Goal: Transaction & Acquisition: Purchase product/service

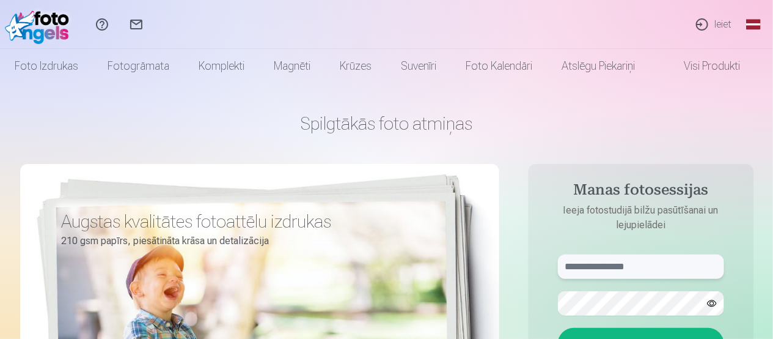
click at [656, 273] on input "text" at bounding box center [641, 266] width 166 height 24
type input "**********"
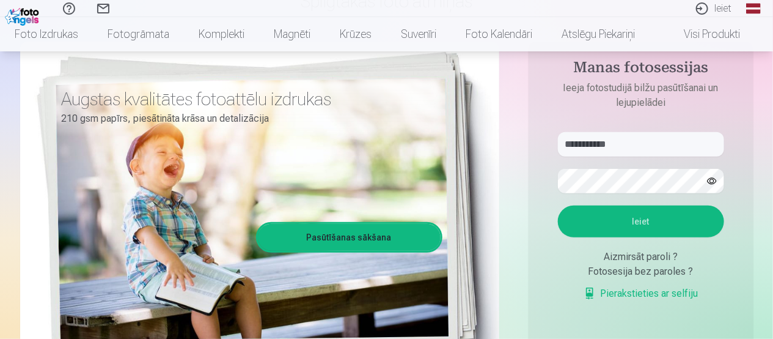
click at [632, 224] on button "Ieiet" at bounding box center [641, 221] width 166 height 32
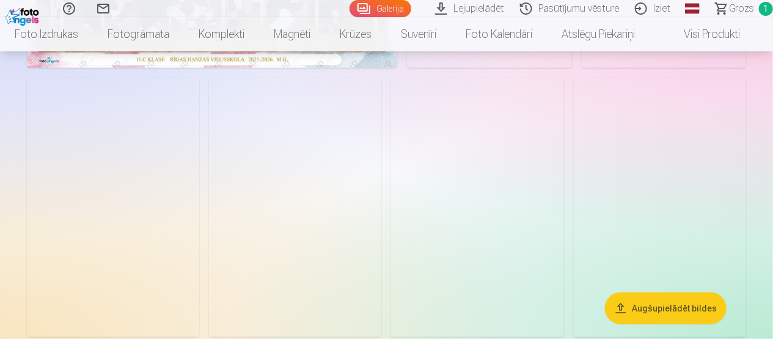
scroll to position [305, 0]
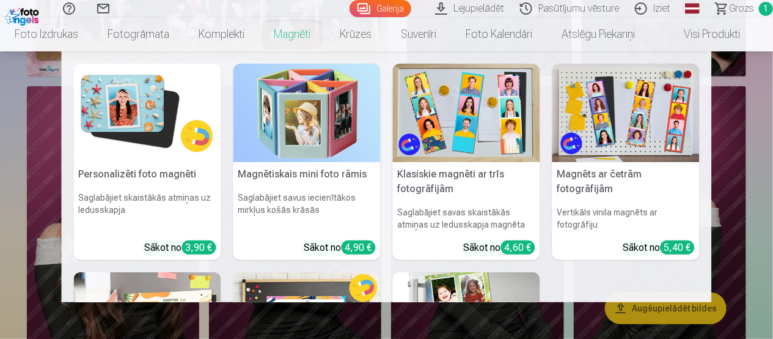
click at [305, 42] on link "Magnēti" at bounding box center [292, 34] width 66 height 34
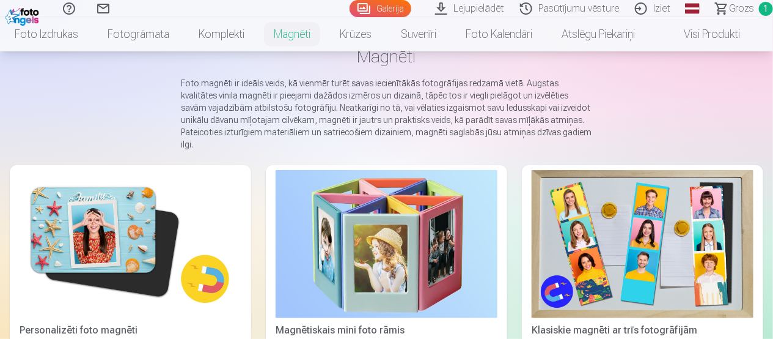
scroll to position [183, 0]
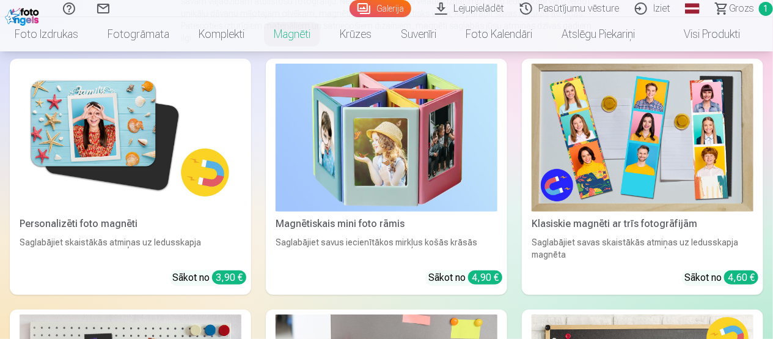
click at [188, 182] on img at bounding box center [131, 138] width 222 height 148
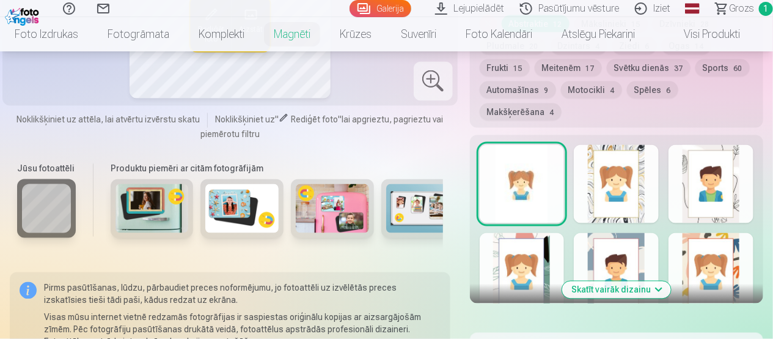
scroll to position [733, 0]
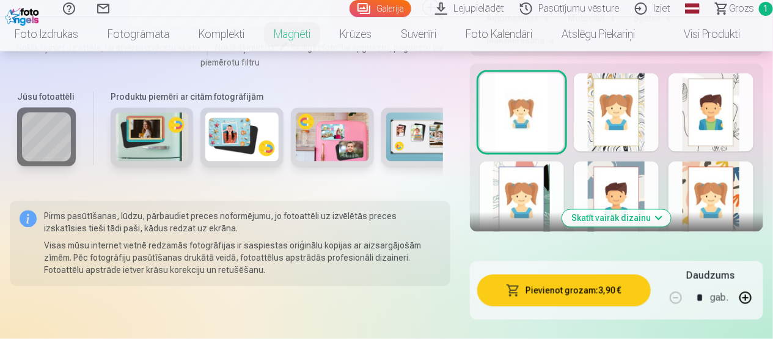
click at [621, 211] on button "Skatīt vairāk dizainu" at bounding box center [616, 218] width 109 height 17
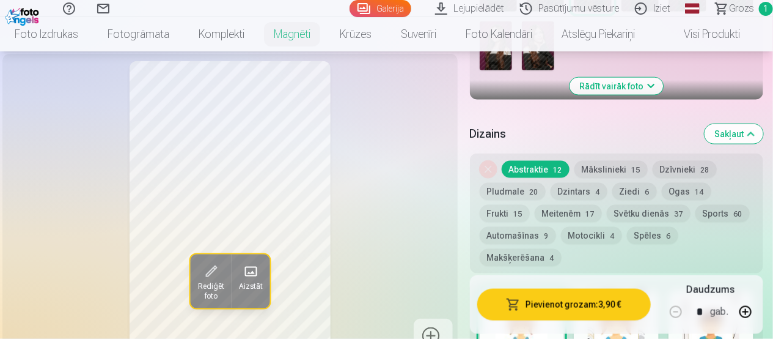
scroll to position [489, 0]
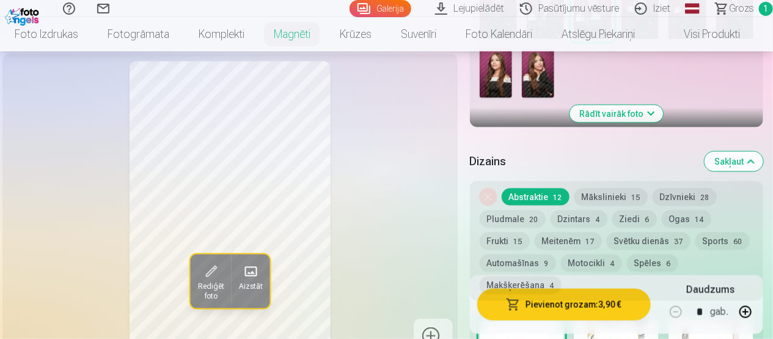
click at [615, 195] on button "Mākslinieki 15" at bounding box center [610, 196] width 73 height 17
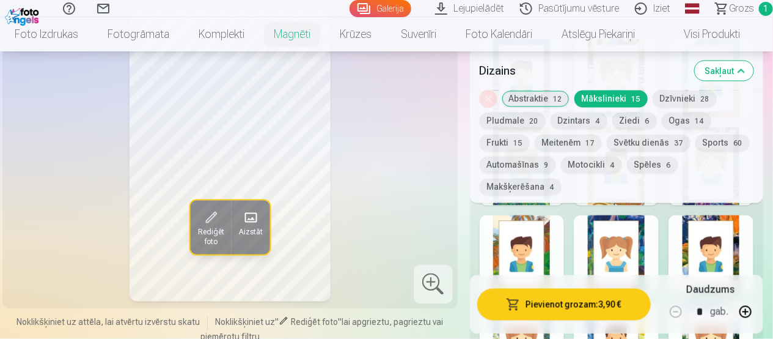
scroll to position [733, 0]
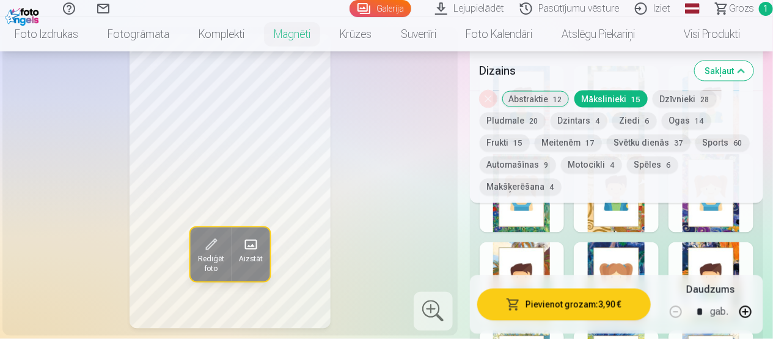
click at [673, 106] on button "Dzīvnieki 28" at bounding box center [685, 98] width 64 height 17
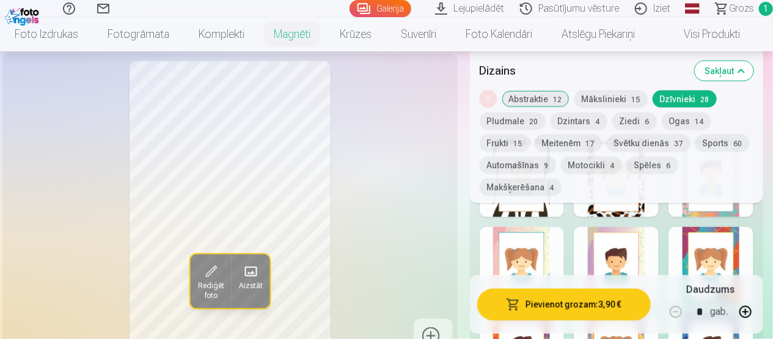
scroll to position [672, 0]
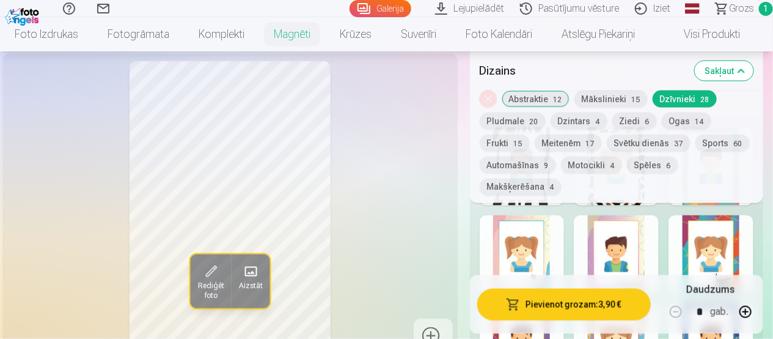
click at [731, 70] on button "Sakļaut" at bounding box center [724, 71] width 59 height 20
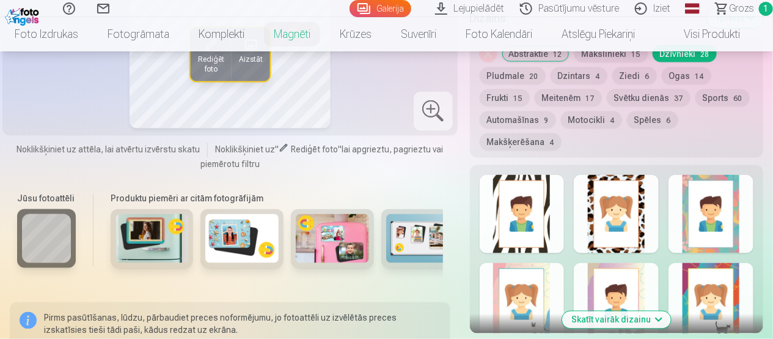
scroll to position [693, 0]
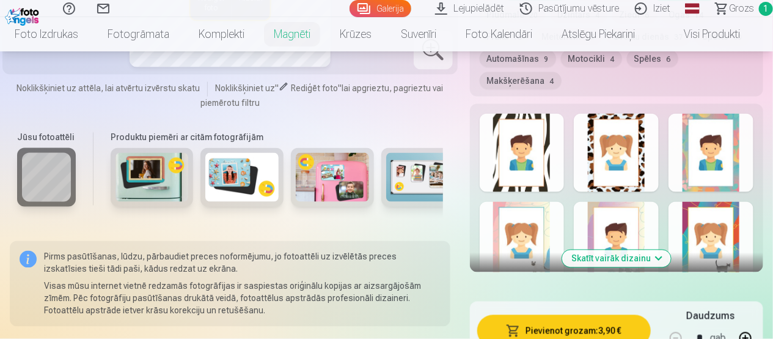
click at [645, 256] on button "Skatīt vairāk dizainu" at bounding box center [616, 258] width 109 height 17
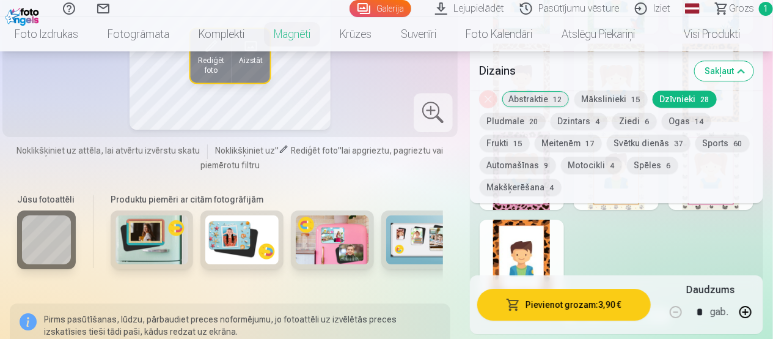
scroll to position [1304, 0]
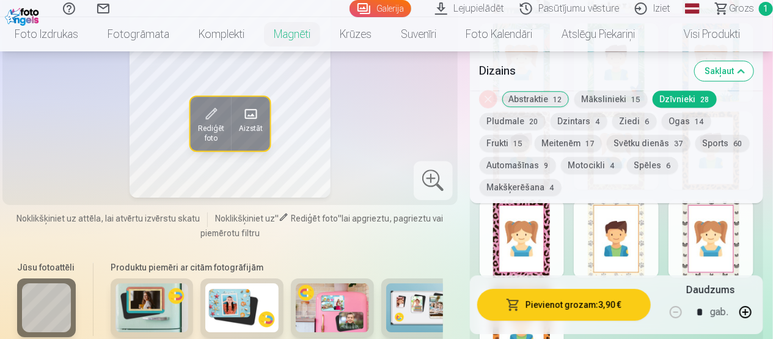
click at [571, 147] on button "Meitenēm 17" at bounding box center [568, 142] width 67 height 17
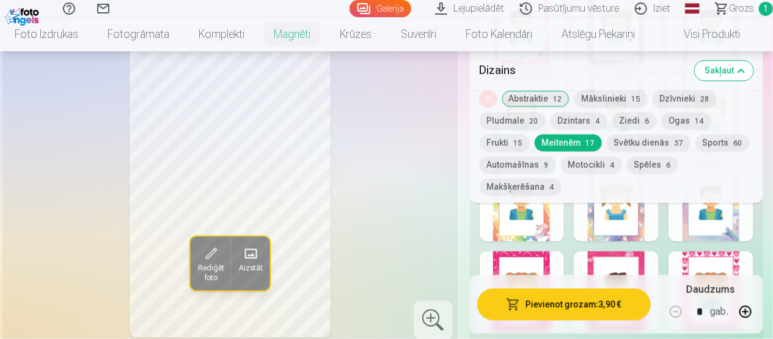
scroll to position [876, 0]
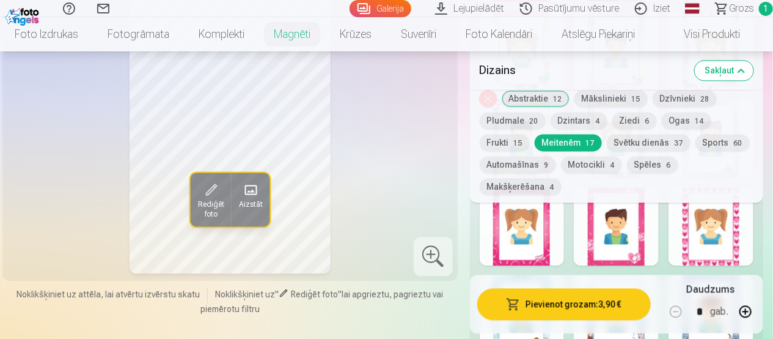
click at [694, 236] on div at bounding box center [711, 226] width 85 height 78
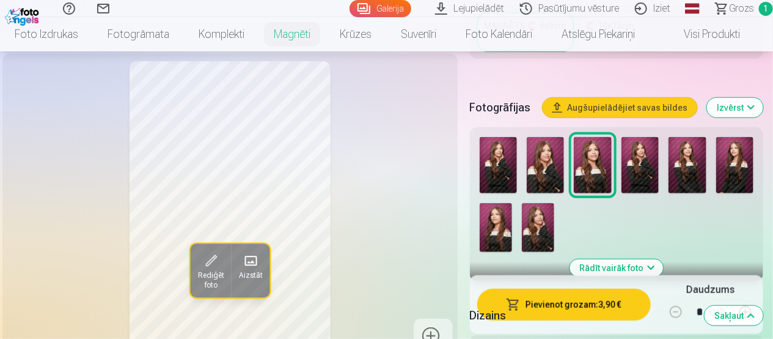
scroll to position [326, 0]
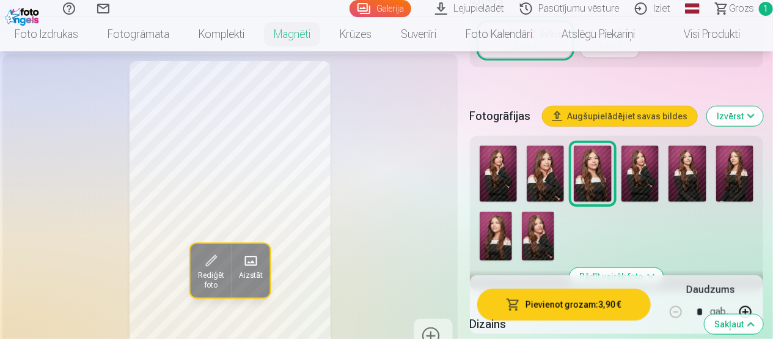
click at [490, 232] on img at bounding box center [496, 235] width 32 height 49
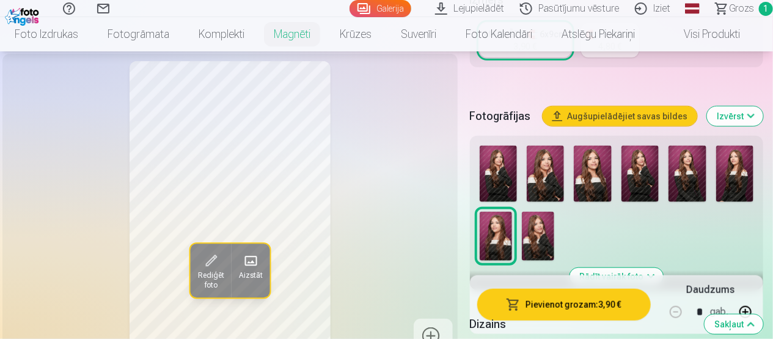
click at [722, 176] on img at bounding box center [734, 173] width 37 height 56
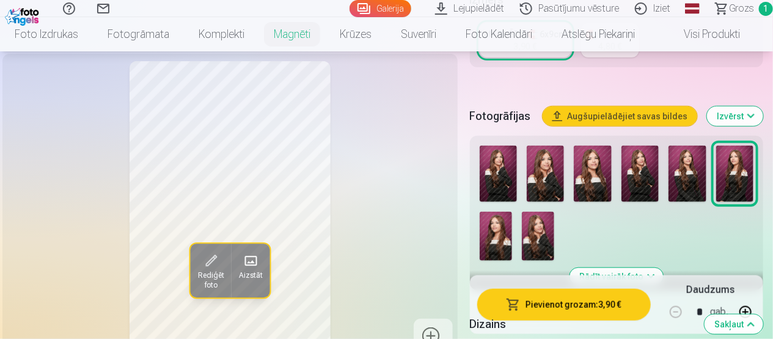
click at [485, 228] on img at bounding box center [496, 235] width 32 height 49
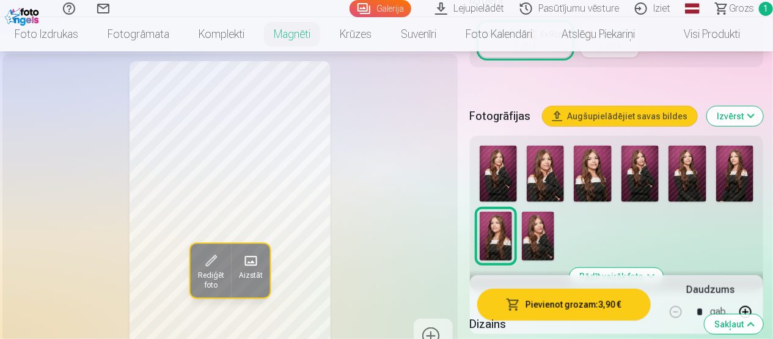
click at [720, 178] on img at bounding box center [734, 173] width 37 height 56
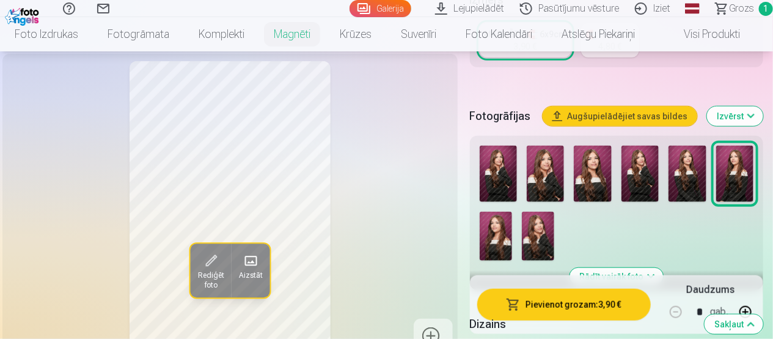
click at [537, 235] on img at bounding box center [538, 235] width 32 height 49
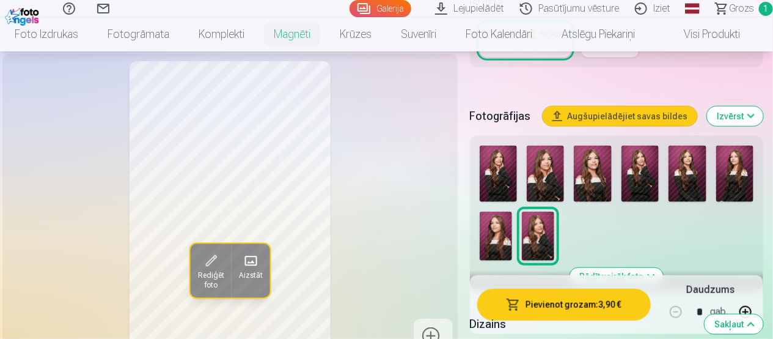
click at [494, 242] on img at bounding box center [496, 235] width 32 height 49
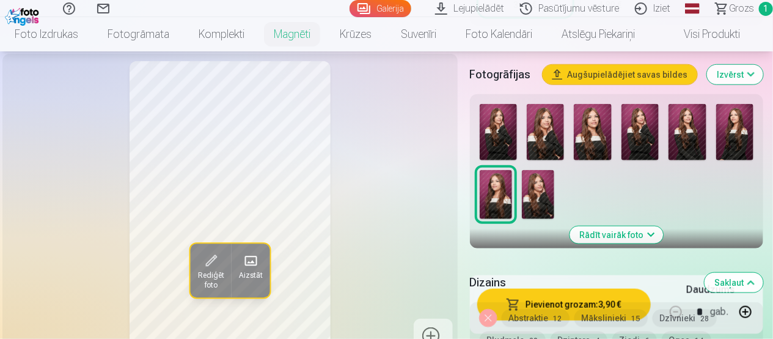
scroll to position [387, 0]
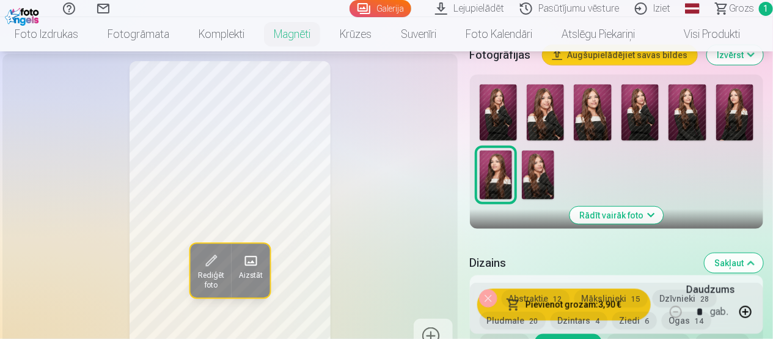
click at [688, 114] on img at bounding box center [687, 112] width 37 height 56
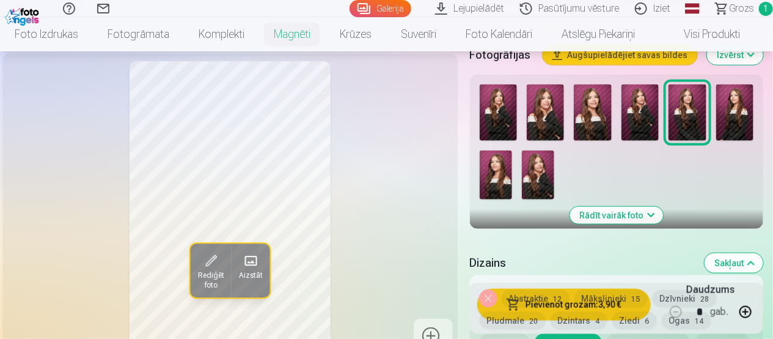
click at [610, 112] on img at bounding box center [592, 112] width 37 height 56
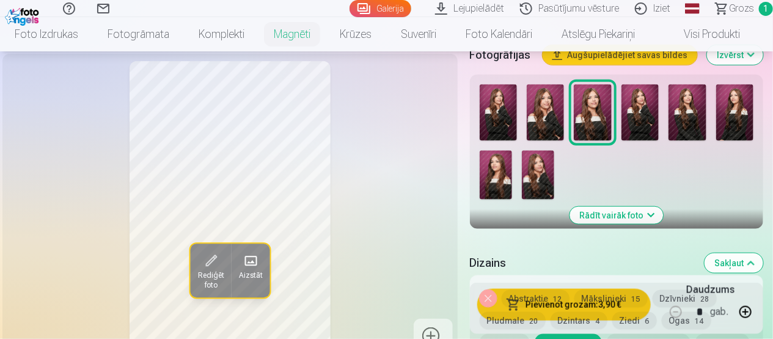
click at [498, 167] on img at bounding box center [496, 174] width 32 height 49
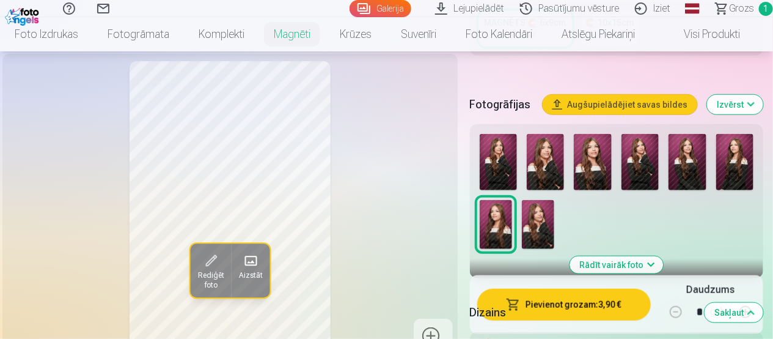
scroll to position [326, 0]
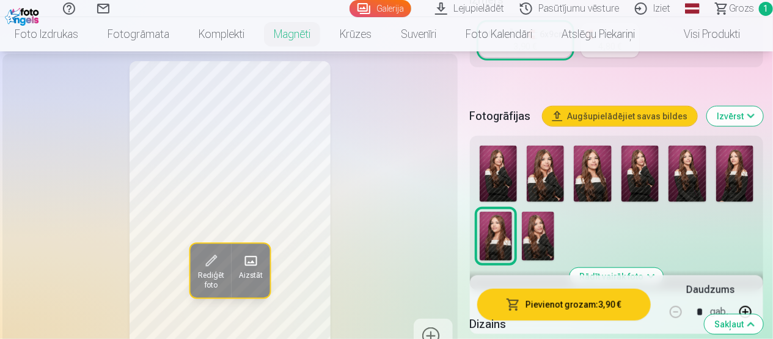
click at [732, 177] on img at bounding box center [734, 173] width 37 height 56
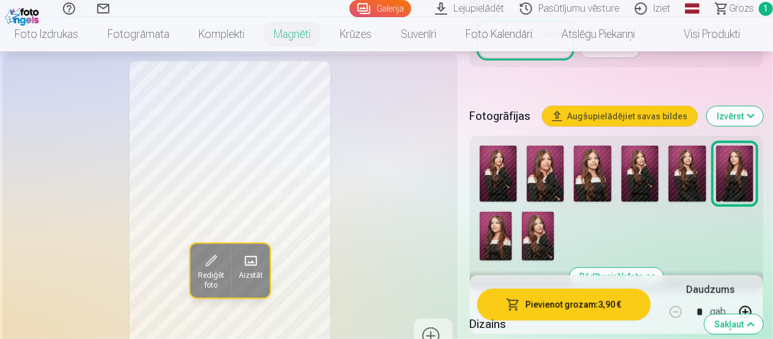
click at [595, 171] on img at bounding box center [592, 173] width 37 height 56
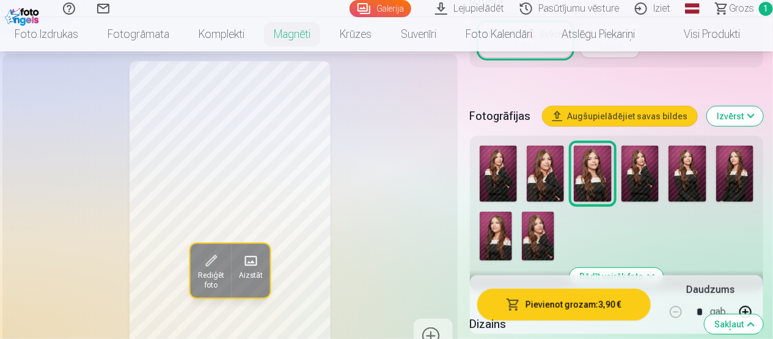
click at [688, 166] on img at bounding box center [687, 173] width 37 height 56
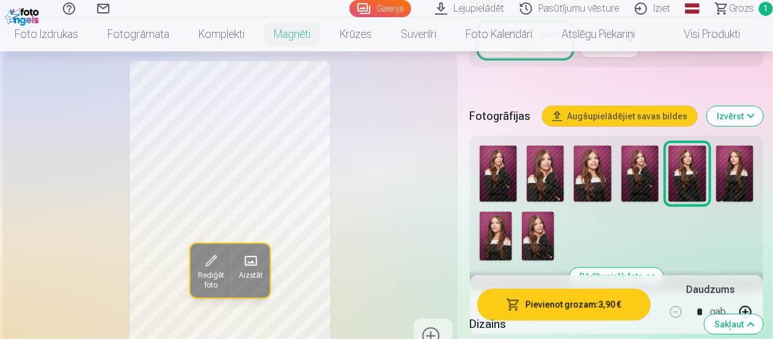
click at [738, 178] on img at bounding box center [734, 173] width 37 height 56
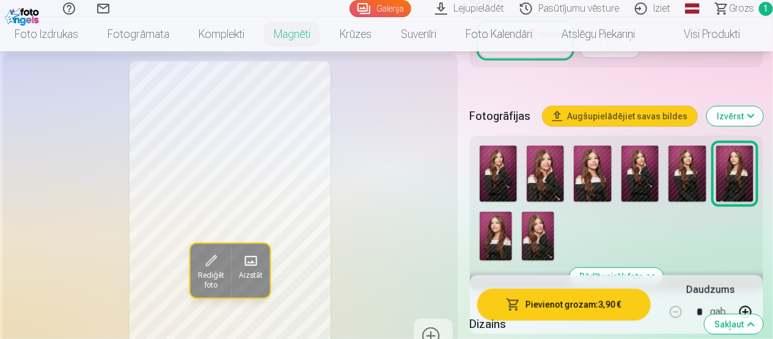
click at [499, 230] on img at bounding box center [496, 235] width 32 height 49
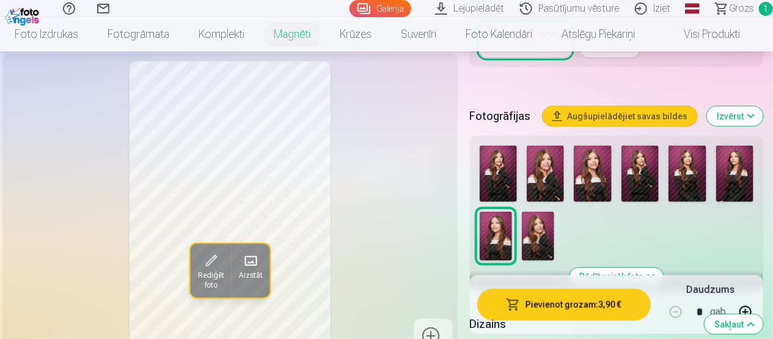
click at [734, 174] on img at bounding box center [734, 173] width 37 height 56
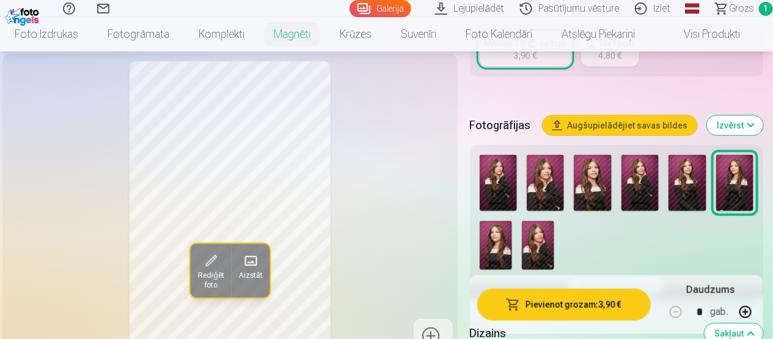
scroll to position [387, 0]
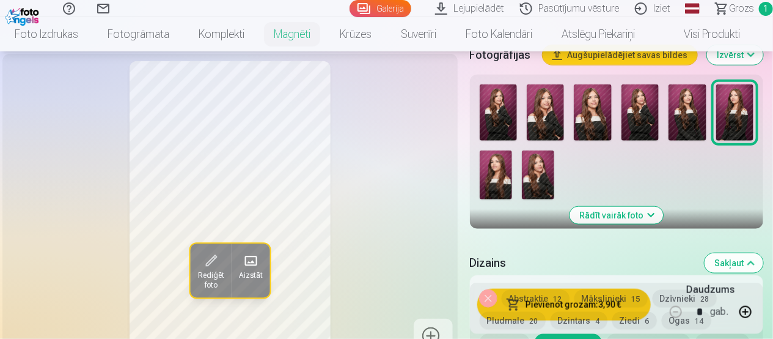
click at [697, 114] on img at bounding box center [687, 112] width 37 height 56
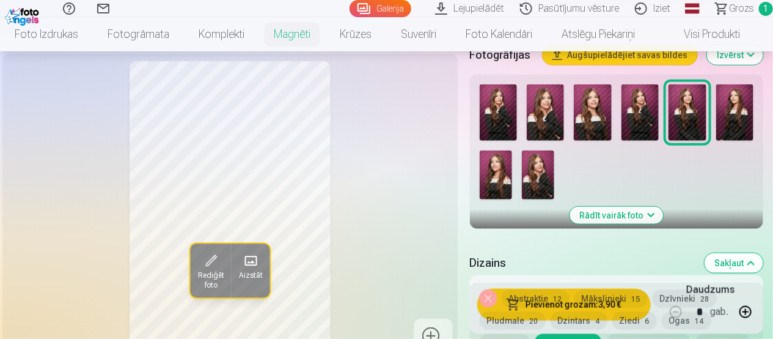
click at [715, 115] on div at bounding box center [617, 141] width 284 height 125
click at [728, 114] on img at bounding box center [734, 112] width 37 height 56
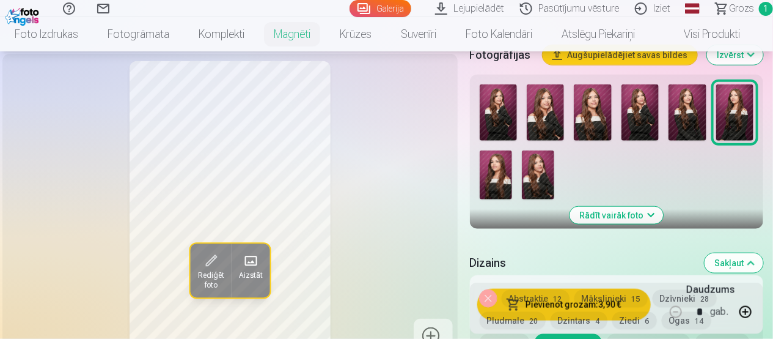
click at [694, 119] on img at bounding box center [687, 112] width 37 height 56
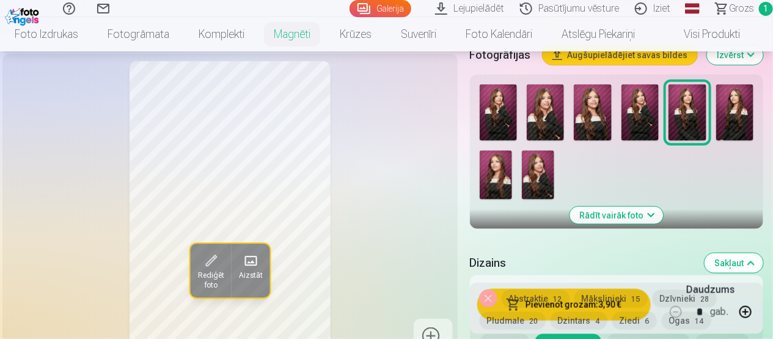
click at [748, 125] on img at bounding box center [734, 112] width 37 height 56
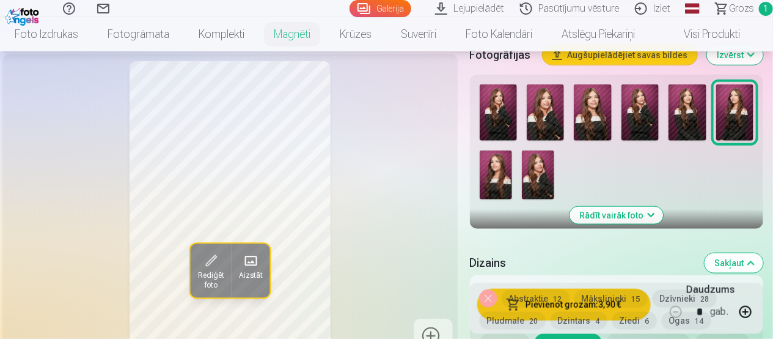
click at [703, 123] on img at bounding box center [687, 112] width 37 height 56
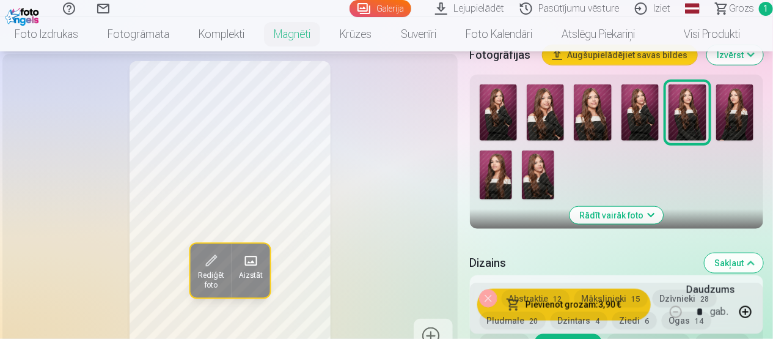
click at [730, 120] on img at bounding box center [734, 112] width 37 height 56
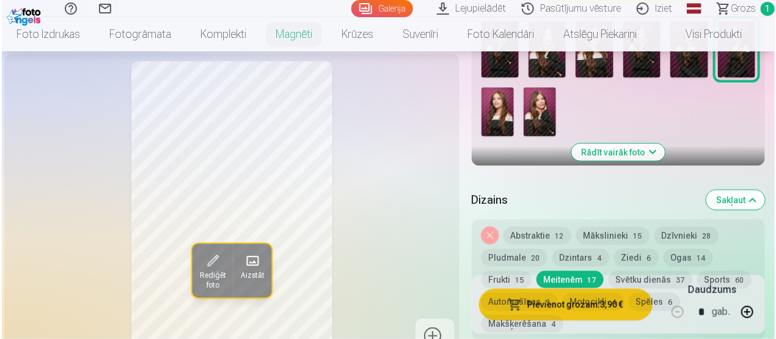
scroll to position [510, 0]
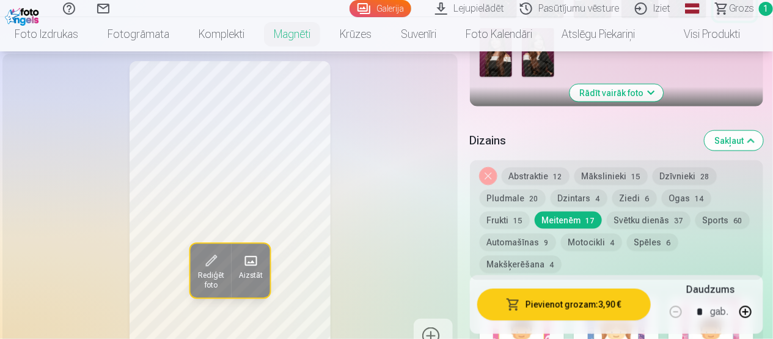
click at [587, 304] on button "Pievienot grozam : 3,90 €" at bounding box center [564, 304] width 174 height 32
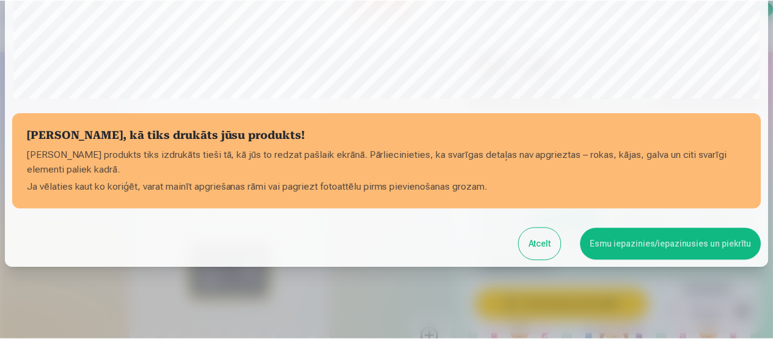
scroll to position [497, 0]
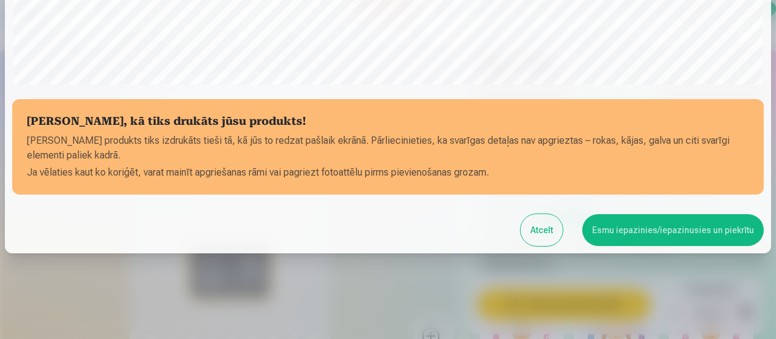
click at [650, 241] on button "Esmu iepazinies/iepazinusies un piekrītu" at bounding box center [673, 230] width 182 height 32
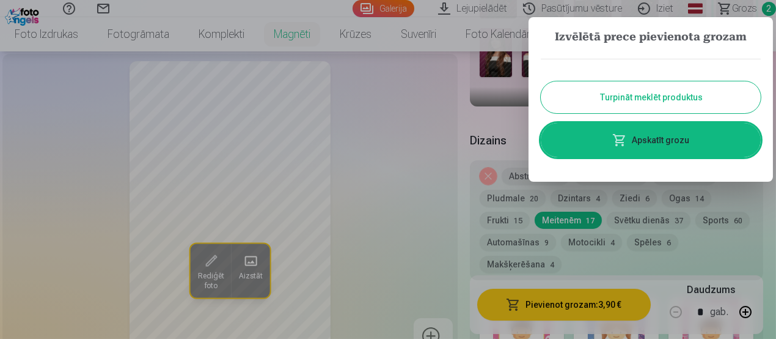
click at [454, 111] on div at bounding box center [388, 169] width 776 height 339
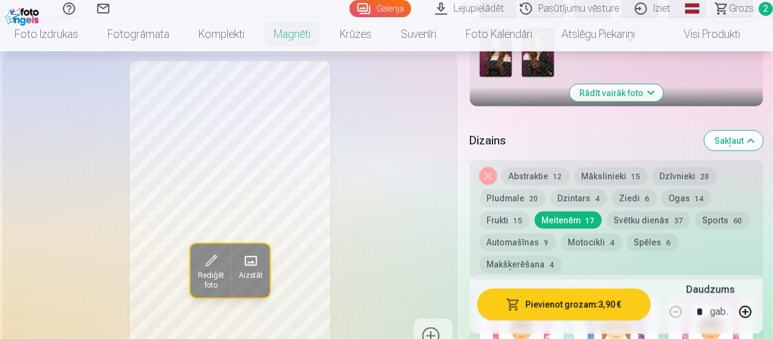
click at [731, 6] on span "Grozs" at bounding box center [741, 8] width 25 height 15
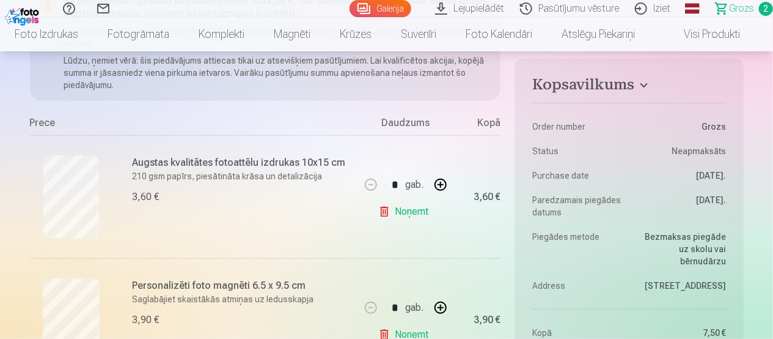
scroll to position [244, 0]
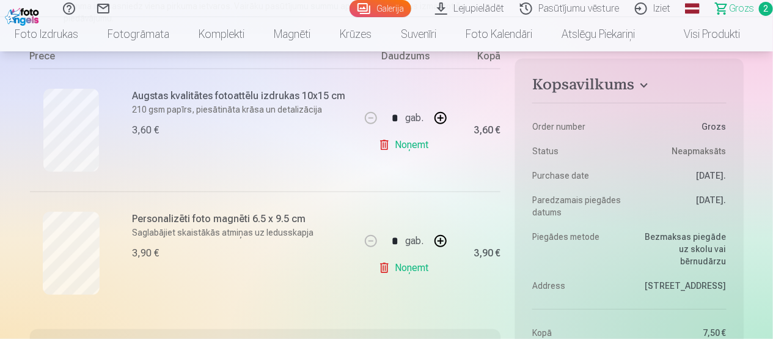
click at [399, 141] on link "Noņemt" at bounding box center [406, 145] width 56 height 24
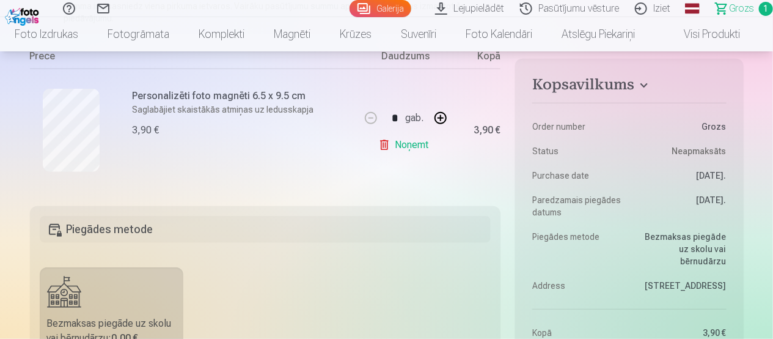
scroll to position [0, 0]
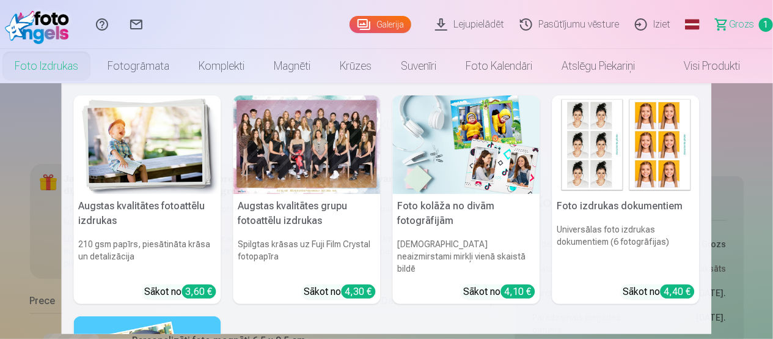
click at [57, 67] on link "Foto izdrukas" at bounding box center [46, 66] width 93 height 34
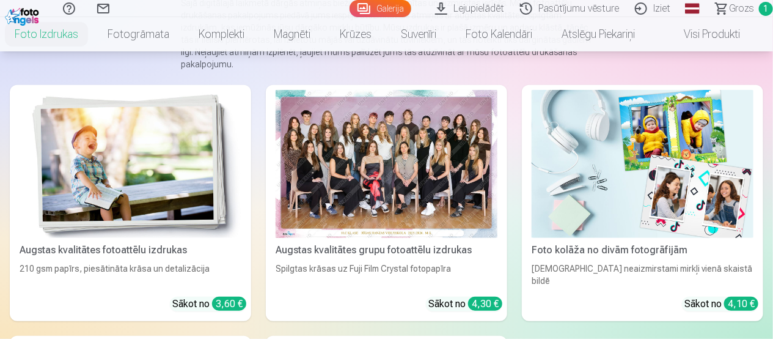
scroll to position [183, 0]
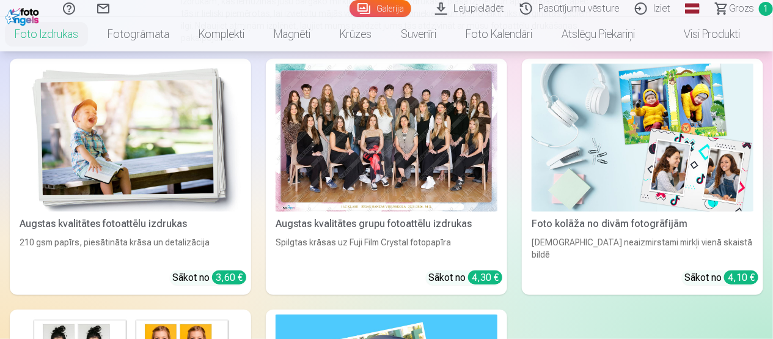
click at [457, 208] on div at bounding box center [387, 138] width 222 height 148
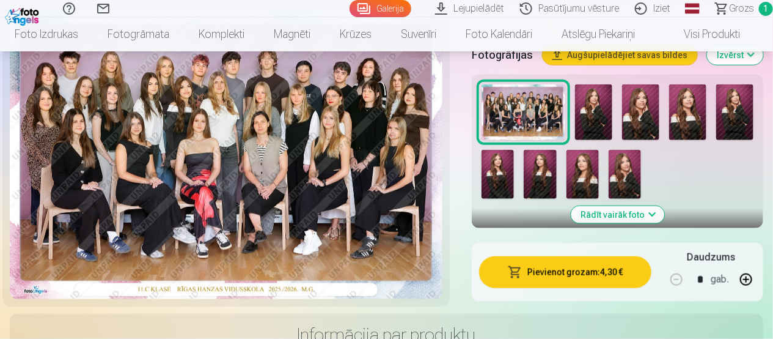
scroll to position [428, 0]
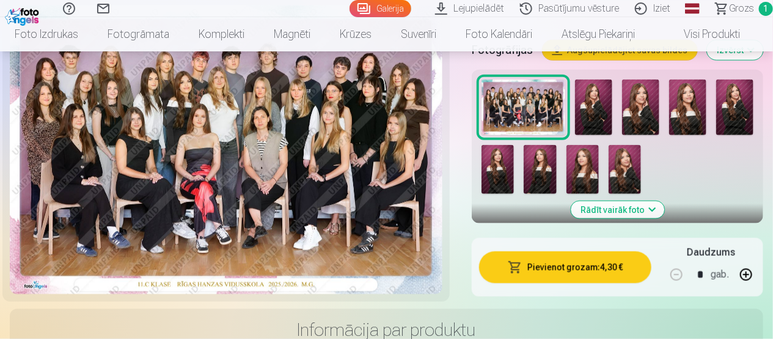
click at [574, 274] on button "Pievienot grozam : 4,30 €" at bounding box center [565, 267] width 172 height 32
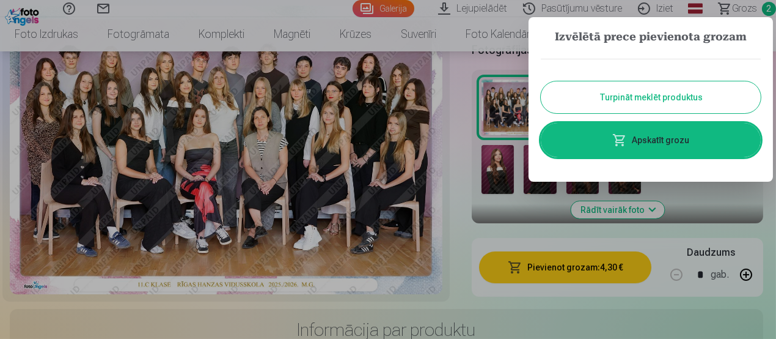
click at [454, 62] on div at bounding box center [388, 169] width 776 height 339
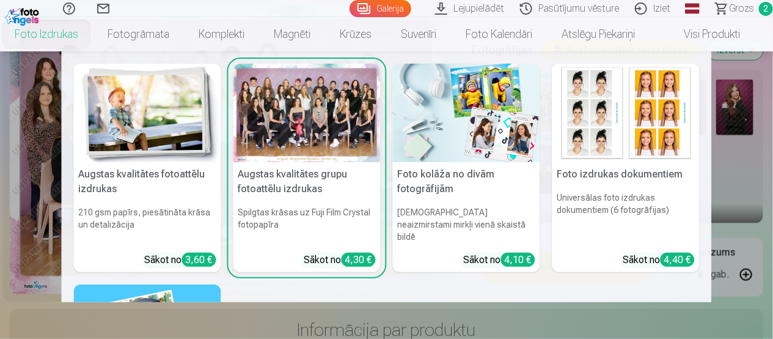
click at [63, 36] on link "Foto izdrukas" at bounding box center [46, 34] width 93 height 34
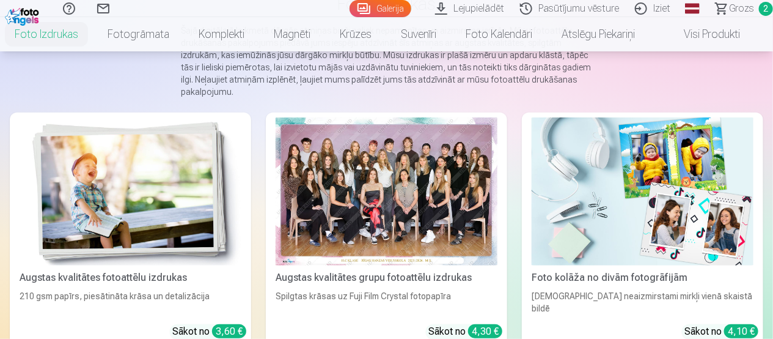
scroll to position [149, 0]
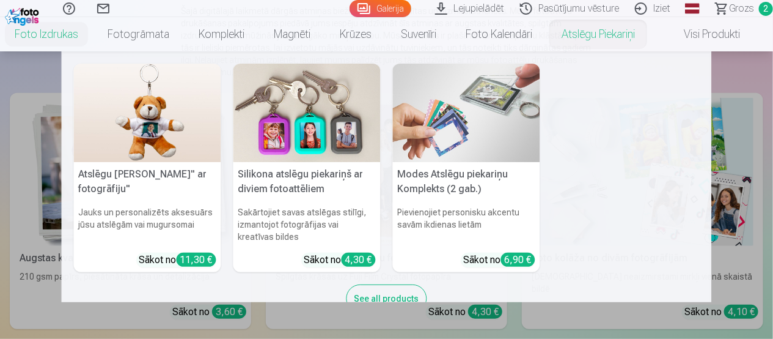
click at [0, 183] on nav "Atslēgu piekariņš Lācītis" ar fotogrāfiju" Jauks un personalizēts aksesuārs jūs…" at bounding box center [386, 176] width 773 height 251
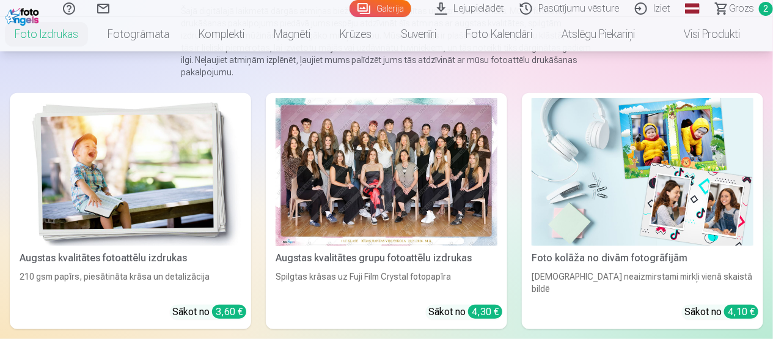
click at [100, 181] on img at bounding box center [131, 172] width 222 height 148
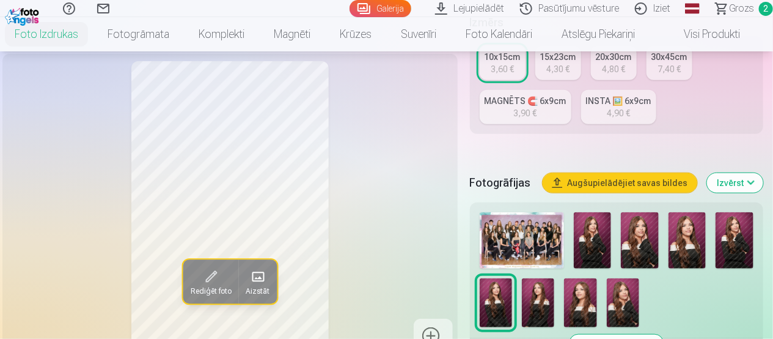
scroll to position [244, 0]
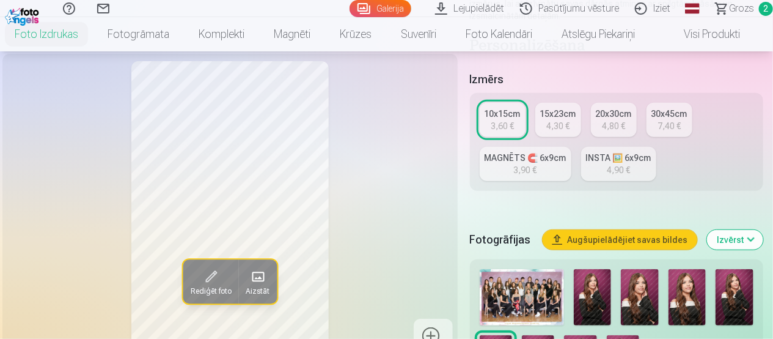
click at [644, 162] on div "INSTA 🖼️ 6x9cm" at bounding box center [618, 158] width 65 height 12
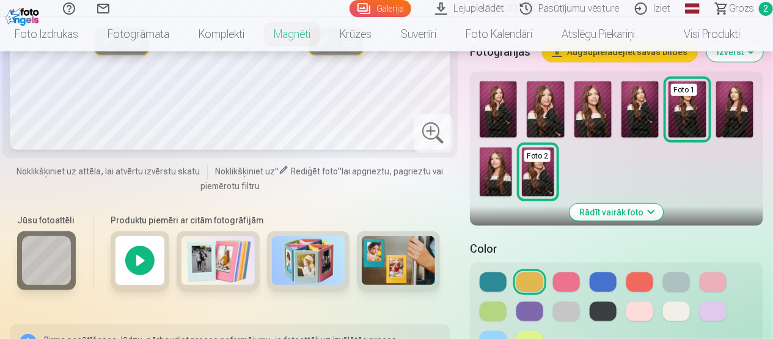
scroll to position [428, 0]
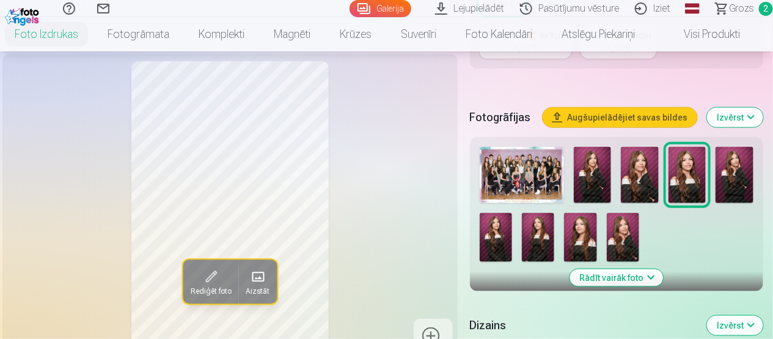
scroll to position [183, 0]
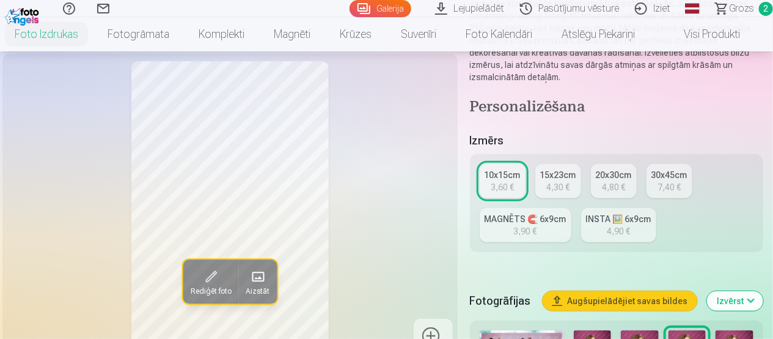
click at [592, 304] on button "Augšupielādējiet savas bildes" at bounding box center [620, 301] width 155 height 20
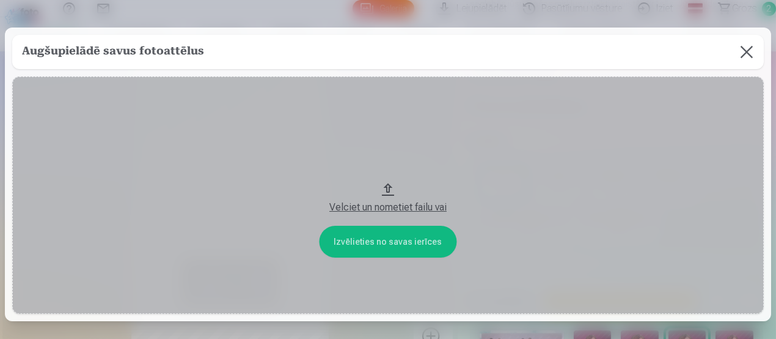
click at [747, 45] on button at bounding box center [747, 52] width 34 height 34
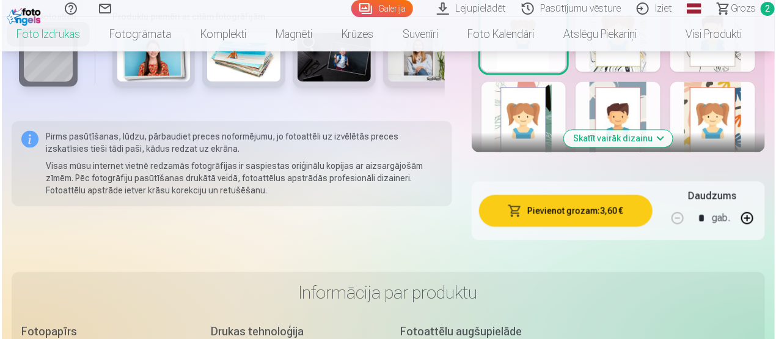
scroll to position [856, 0]
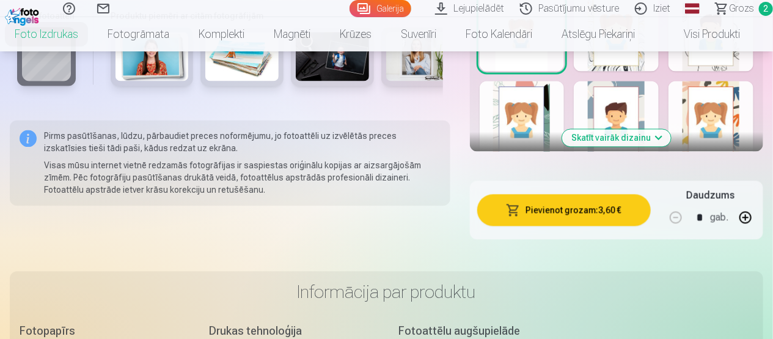
click at [618, 211] on button "Pievienot grozam : 3,60 €" at bounding box center [564, 210] width 174 height 32
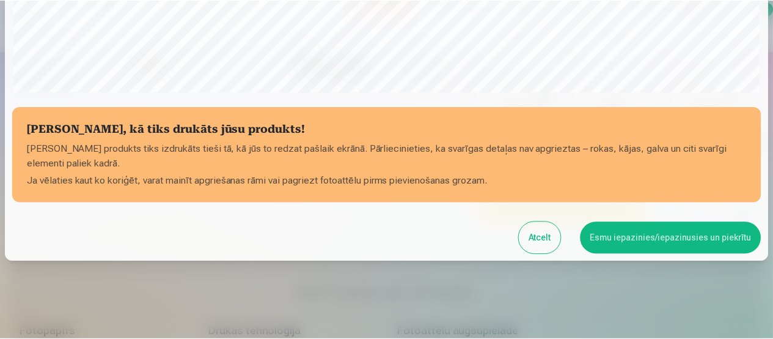
scroll to position [497, 0]
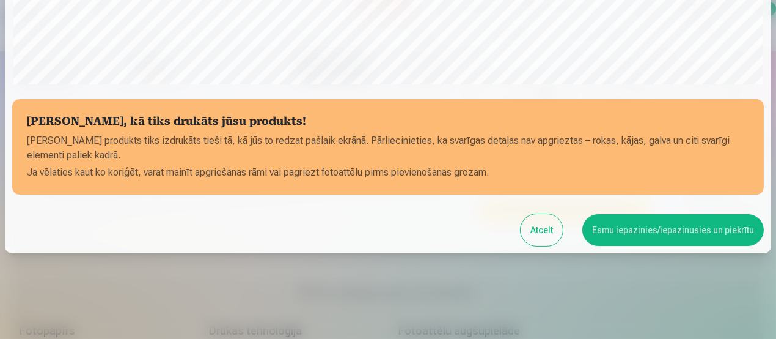
click at [660, 235] on button "Esmu iepazinies/iepazinusies un piekrītu" at bounding box center [673, 230] width 182 height 32
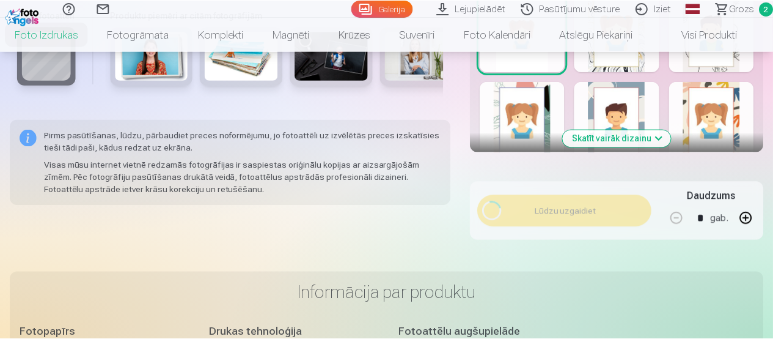
scroll to position [494, 0]
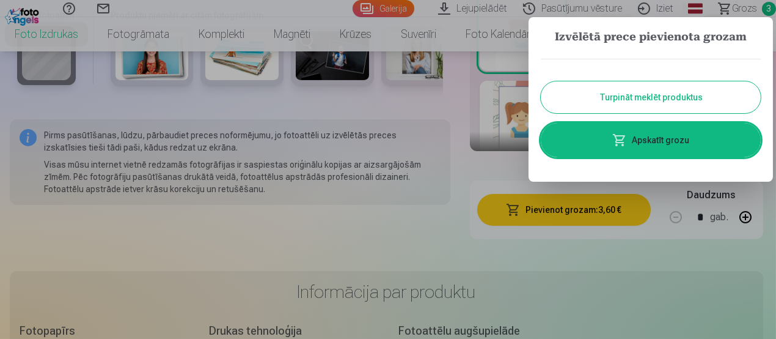
click at [686, 279] on div at bounding box center [388, 169] width 776 height 339
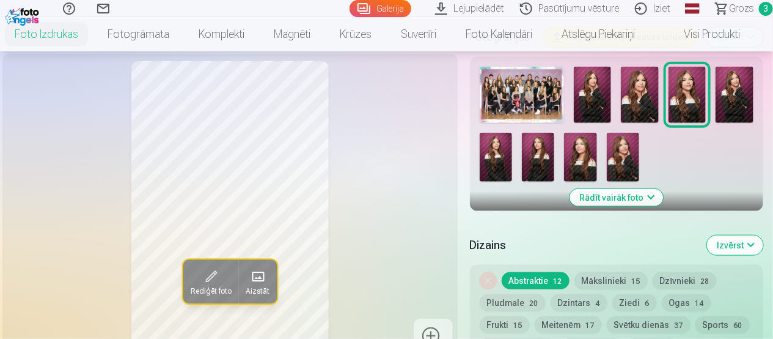
scroll to position [428, 0]
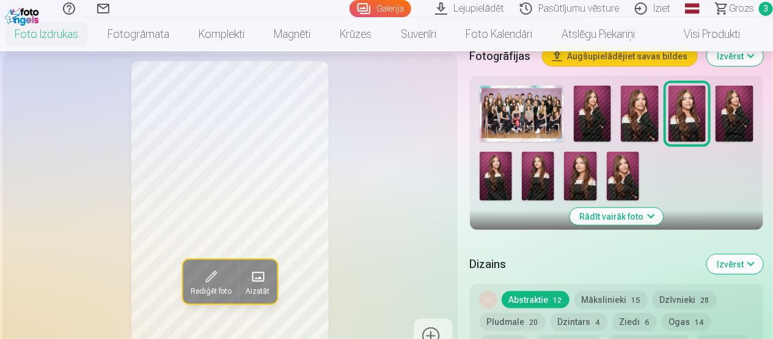
click at [512, 174] on div at bounding box center [617, 143] width 284 height 125
click at [500, 175] on img at bounding box center [496, 176] width 32 height 49
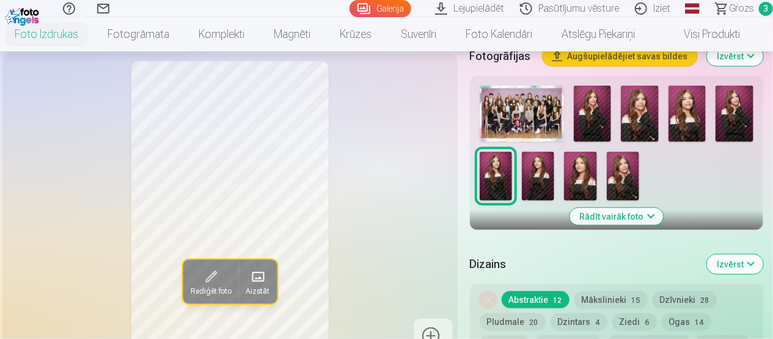
click at [670, 123] on img at bounding box center [688, 114] width 38 height 56
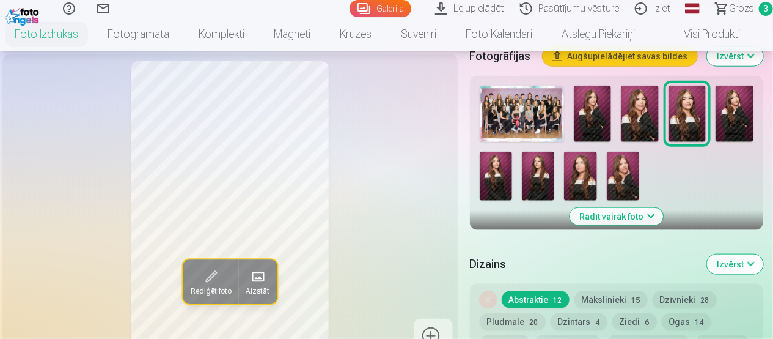
click at [632, 122] on img at bounding box center [640, 114] width 38 height 56
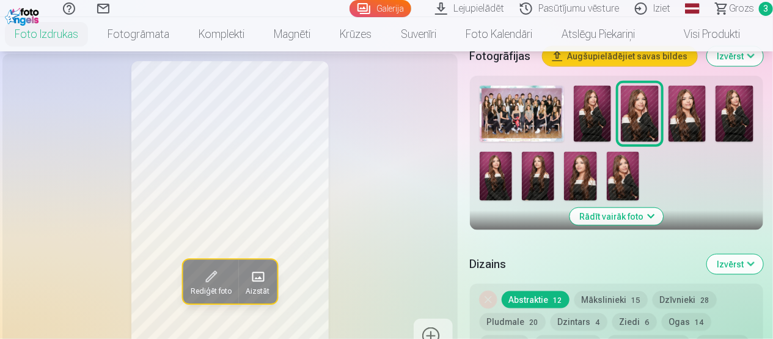
click at [603, 123] on img at bounding box center [593, 114] width 38 height 56
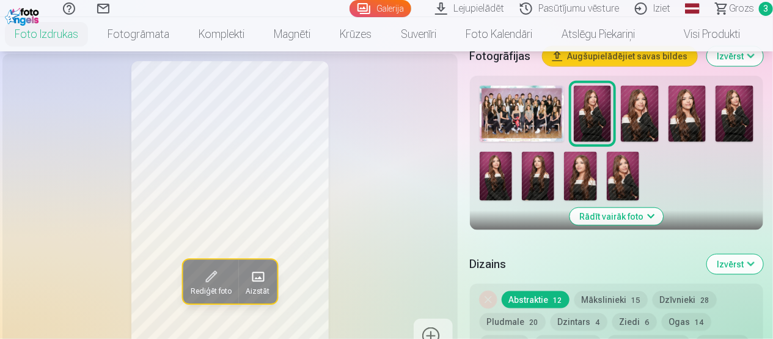
click at [621, 182] on img at bounding box center [623, 176] width 32 height 49
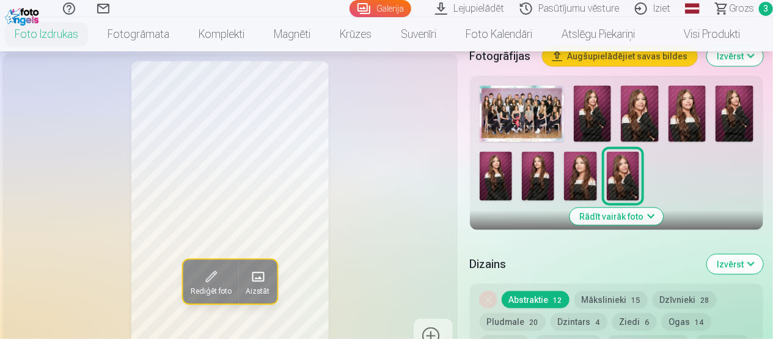
drag, startPoint x: 592, startPoint y: 176, endPoint x: 570, endPoint y: 174, distance: 22.1
click at [592, 176] on img at bounding box center [580, 176] width 32 height 49
click at [560, 173] on div at bounding box center [617, 143] width 284 height 125
click at [545, 174] on img at bounding box center [538, 176] width 32 height 49
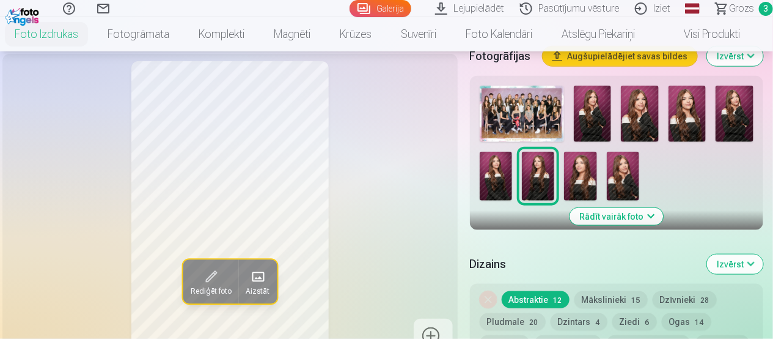
click at [570, 185] on img at bounding box center [580, 176] width 32 height 49
click at [751, 14] on span "Grozs" at bounding box center [741, 8] width 25 height 15
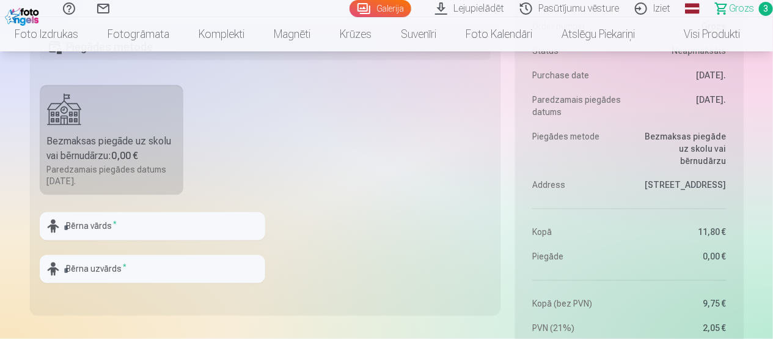
scroll to position [611, 0]
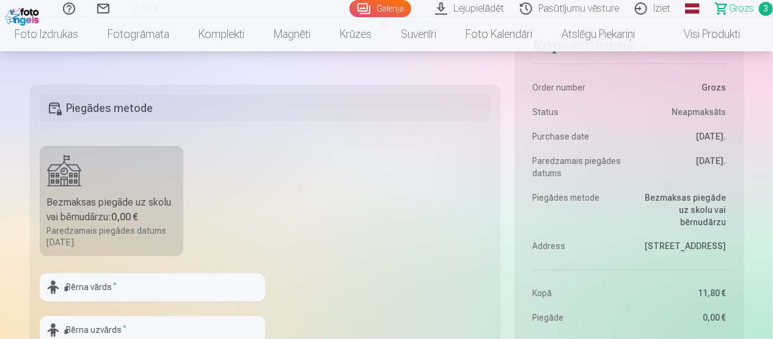
click at [82, 172] on label "Bezmaksas piegāde uz skolu vai bērnudārzu : 0,00 € Paredzamais piegādes datums …" at bounding box center [112, 201] width 144 height 110
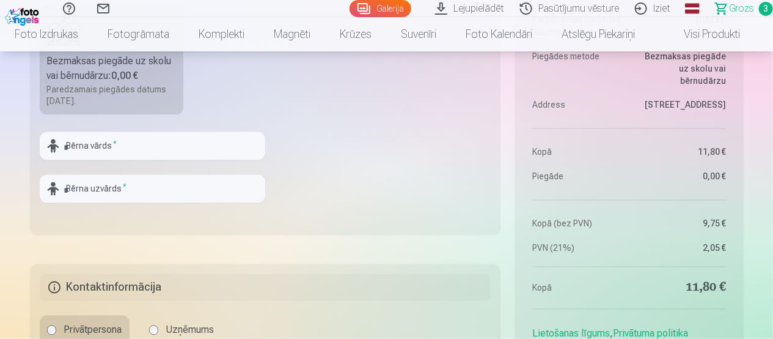
scroll to position [733, 0]
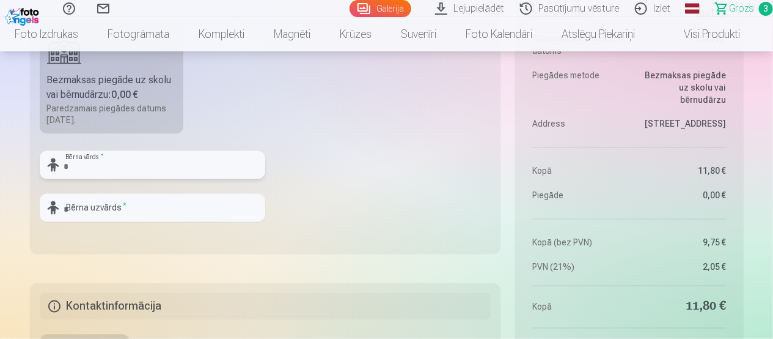
click at [136, 169] on input "text" at bounding box center [153, 165] width 226 height 28
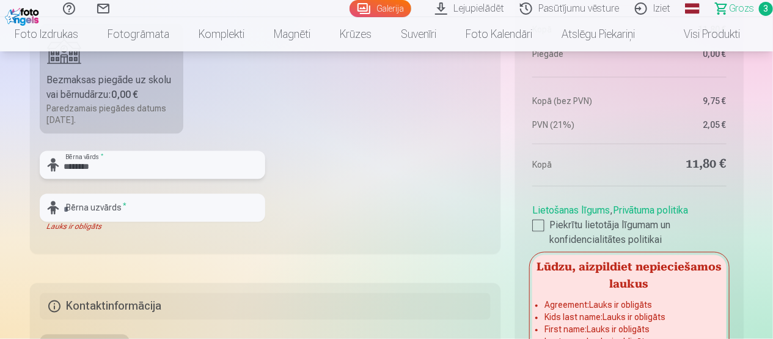
drag, startPoint x: 126, startPoint y: 172, endPoint x: 95, endPoint y: 169, distance: 31.3
click at [95, 169] on input "**********" at bounding box center [153, 165] width 226 height 28
type input "*******"
click at [95, 207] on input "text" at bounding box center [153, 208] width 226 height 28
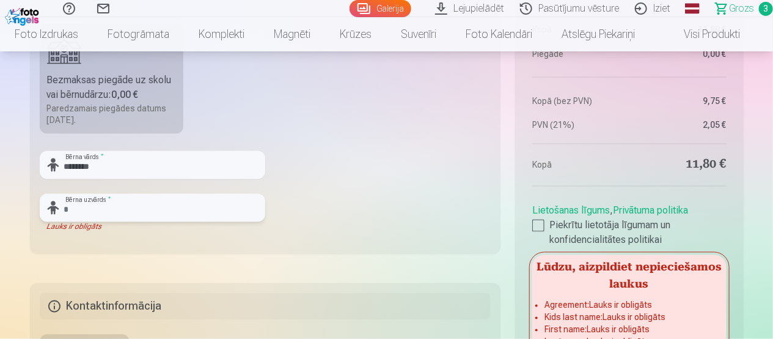
paste input "********"
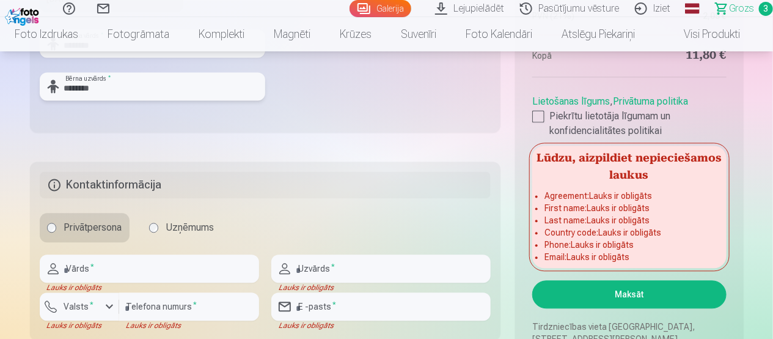
scroll to position [856, 0]
type input "********"
click at [534, 112] on div at bounding box center [538, 115] width 12 height 12
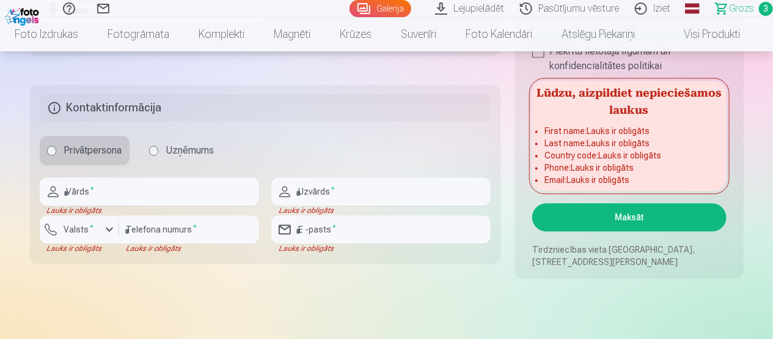
scroll to position [917, 0]
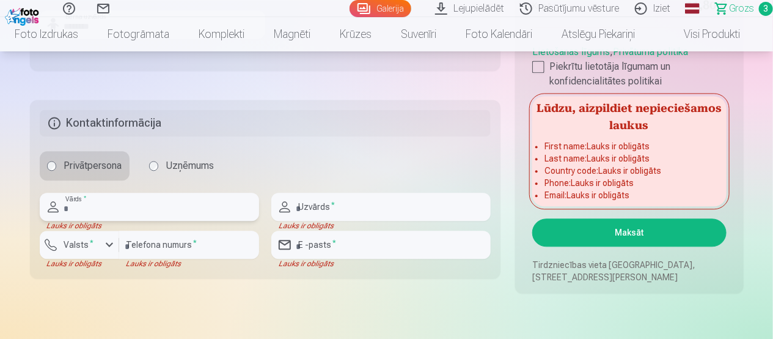
click at [172, 197] on input "text" at bounding box center [149, 207] width 219 height 28
drag, startPoint x: 102, startPoint y: 208, endPoint x: 94, endPoint y: 207, distance: 8.0
click at [94, 207] on input "text" at bounding box center [149, 207] width 219 height 28
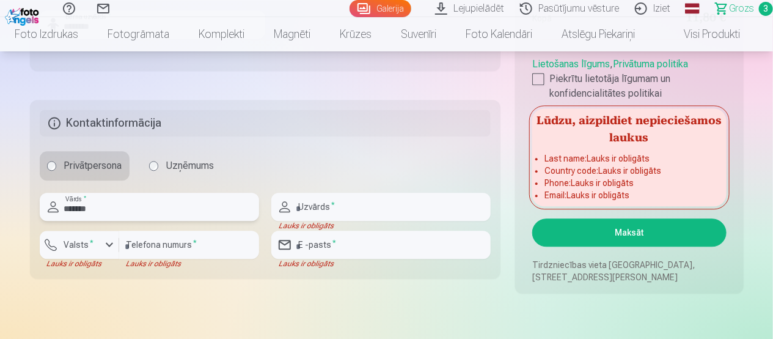
type input "*******"
click at [304, 210] on input "text" at bounding box center [380, 207] width 219 height 28
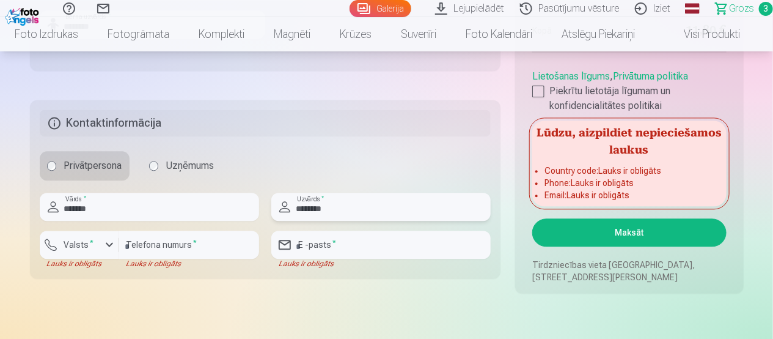
type input "********"
click at [142, 237] on input "number" at bounding box center [189, 244] width 140 height 28
click at [102, 246] on div "button" at bounding box center [109, 244] width 15 height 15
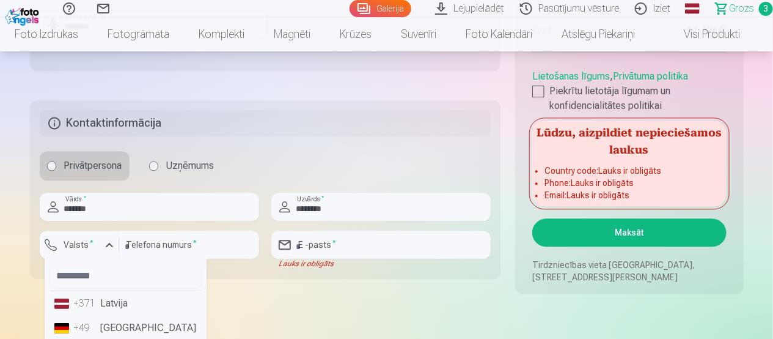
click at [109, 298] on li "+371 Latvija" at bounding box center [126, 303] width 152 height 24
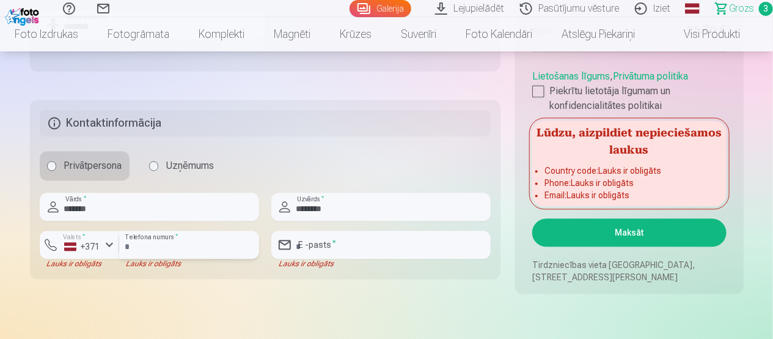
click at [175, 242] on input "number" at bounding box center [189, 244] width 140 height 28
type input "********"
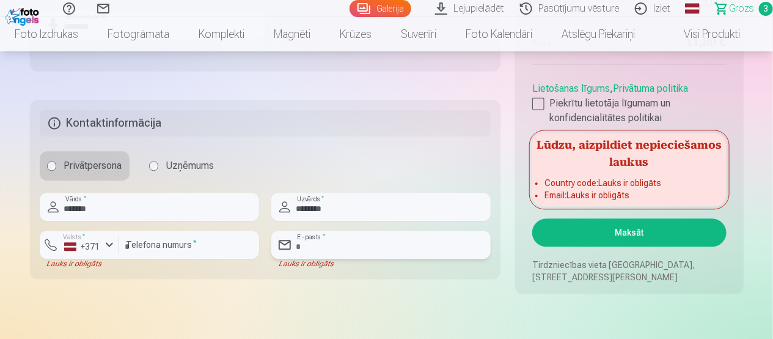
click at [355, 244] on input "email" at bounding box center [380, 244] width 219 height 28
type input "**********"
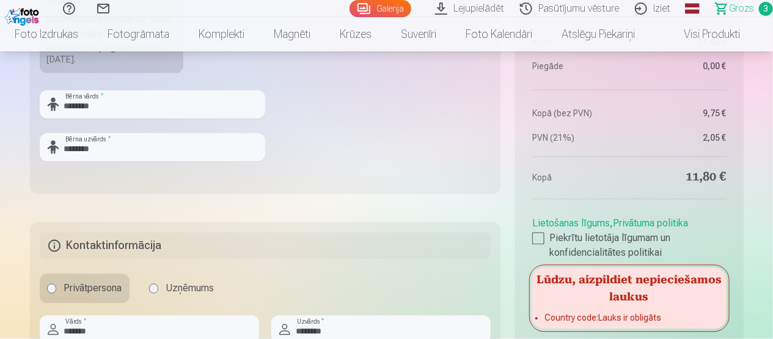
scroll to position [672, 0]
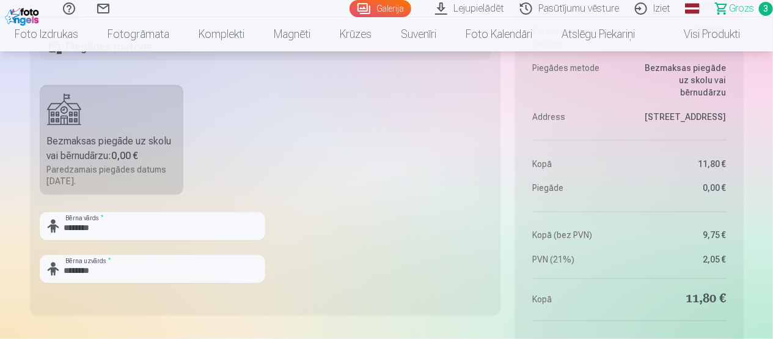
click at [142, 149] on div "Bezmaksas piegāde uz skolu vai bērnudārzu : 0,00 €" at bounding box center [112, 148] width 130 height 29
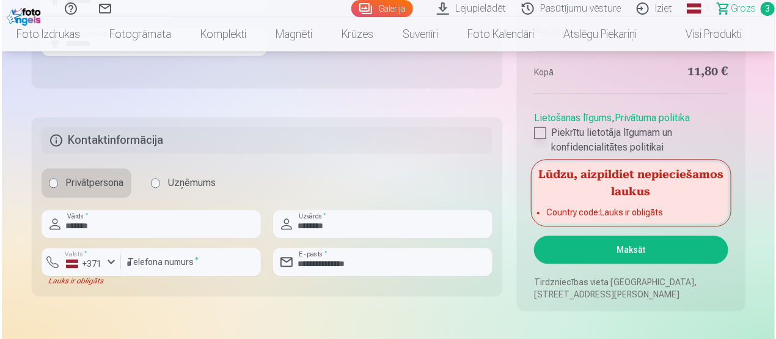
scroll to position [917, 0]
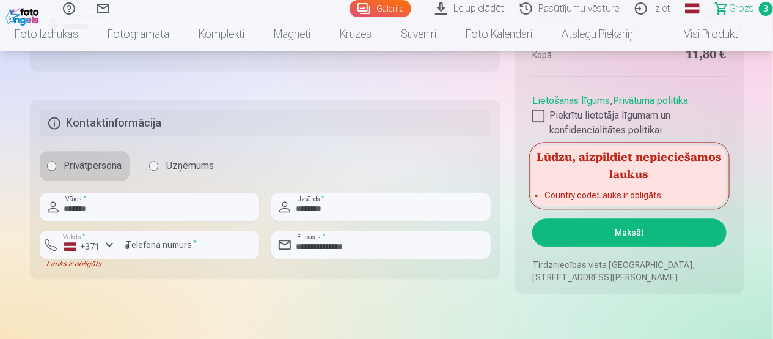
click at [646, 236] on button "Maksāt" at bounding box center [629, 232] width 194 height 28
